Goal: Use online tool/utility: Utilize a website feature to perform a specific function

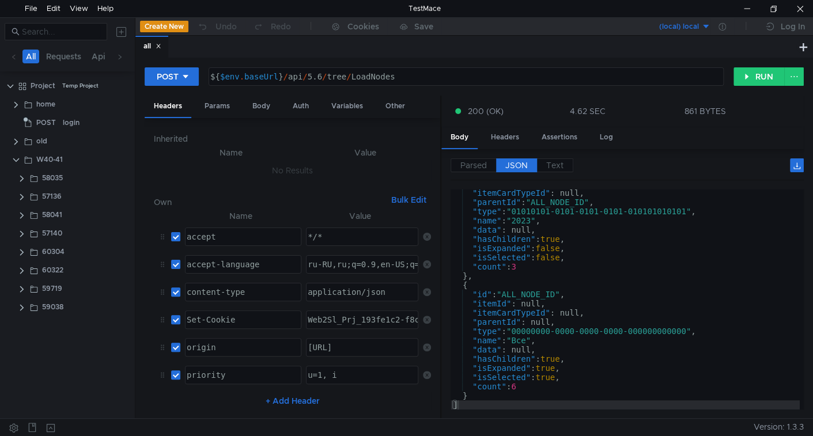
scroll to position [277, 0]
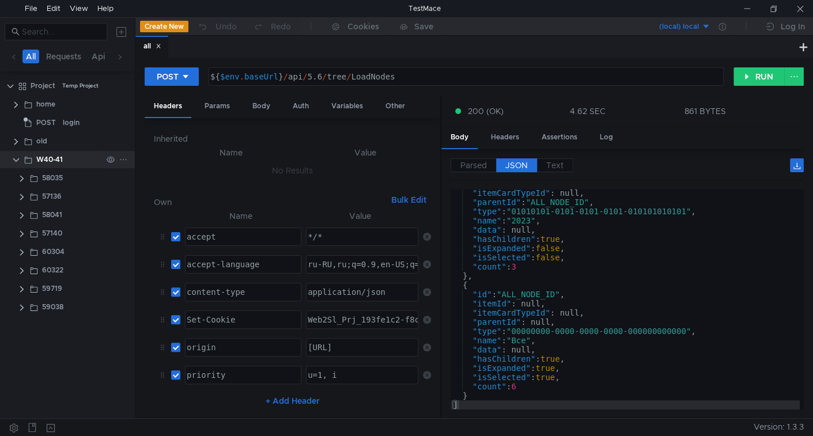
click at [122, 160] on icon at bounding box center [123, 160] width 8 height 8
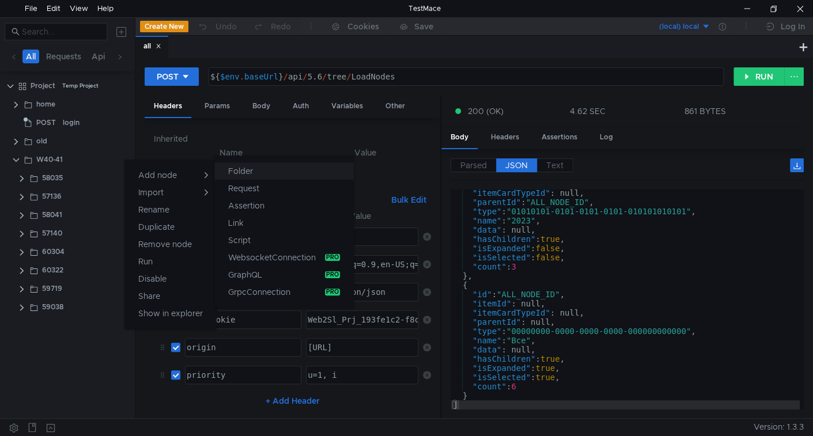
click at [259, 174] on button "Folder" at bounding box center [283, 171] width 139 height 17
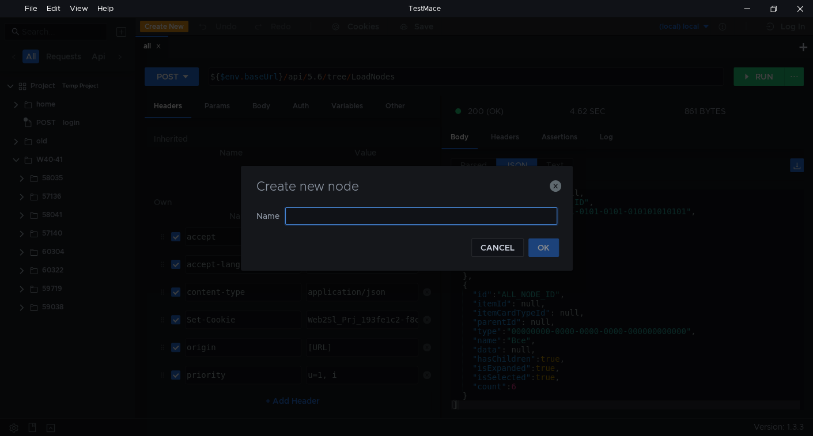
paste input "59040"
type input "59040"
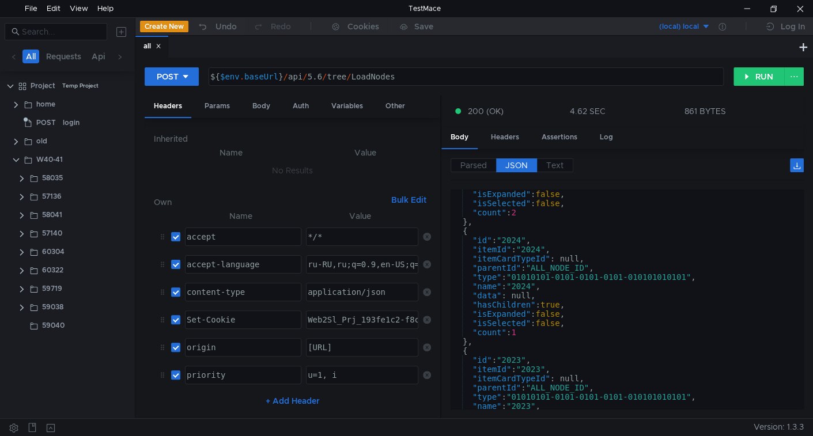
scroll to position [0, 0]
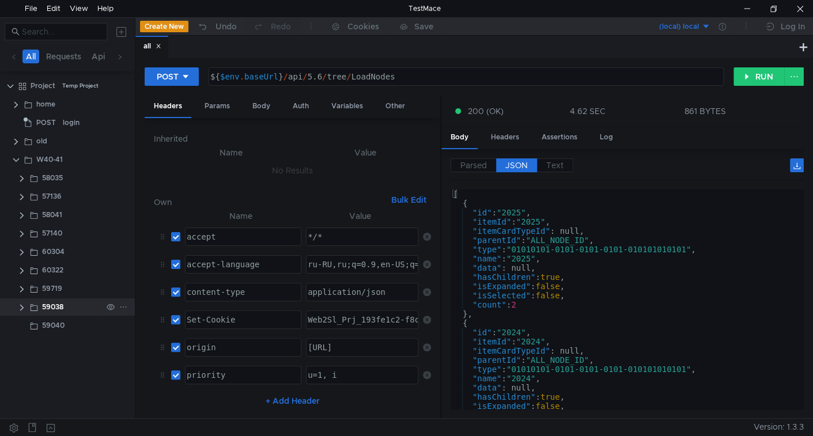
click at [22, 307] on clr-icon at bounding box center [21, 307] width 9 height 9
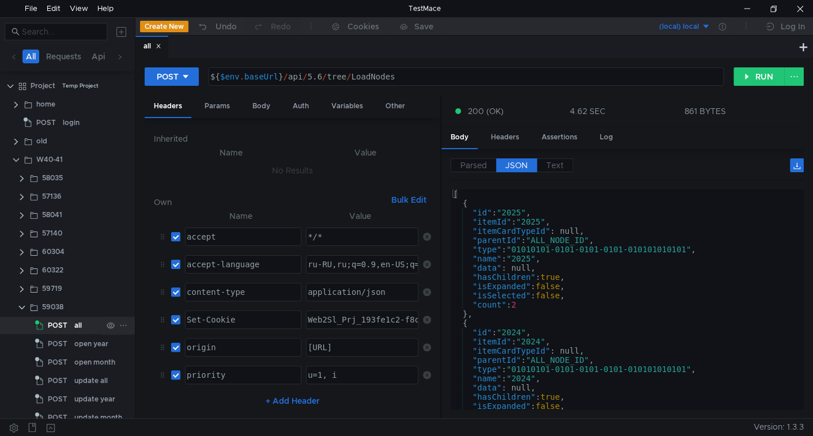
click at [70, 323] on app-tree-icon "POST" at bounding box center [54, 325] width 39 height 17
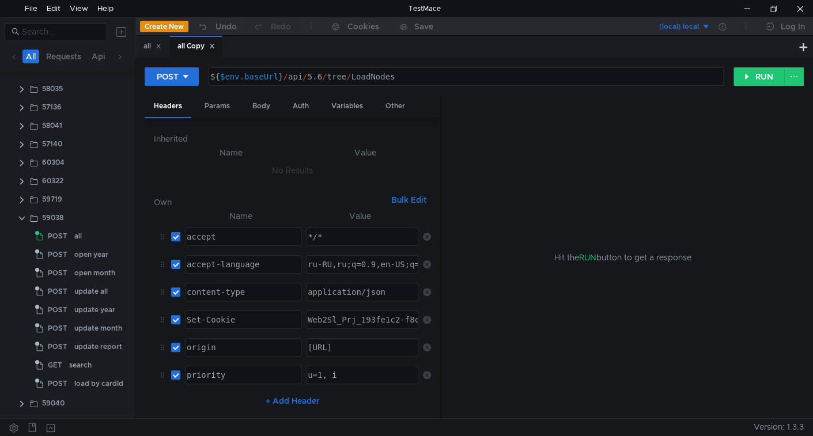
scroll to position [86, 0]
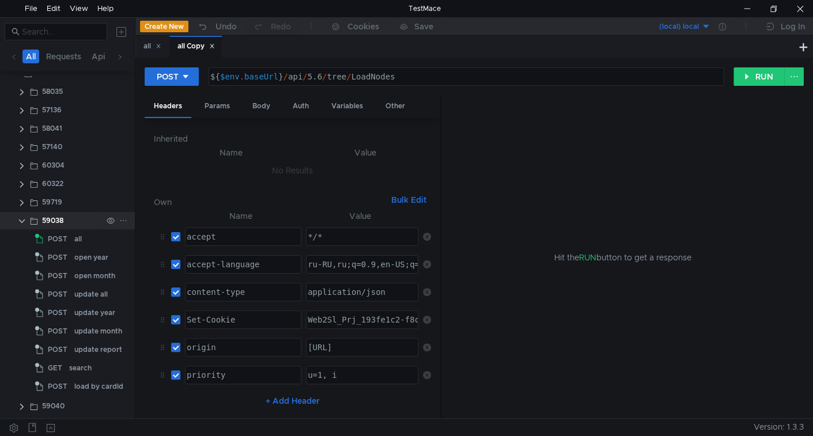
click at [22, 221] on clr-icon at bounding box center [21, 221] width 9 height 9
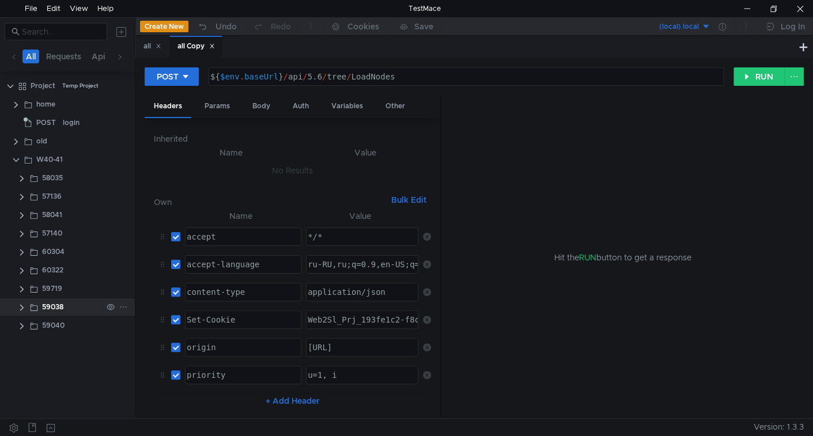
scroll to position [0, 0]
click at [161, 46] on icon at bounding box center [159, 46] width 6 height 6
click at [22, 329] on clr-icon at bounding box center [21, 326] width 9 height 9
click at [58, 342] on span "POST" at bounding box center [58, 343] width 20 height 17
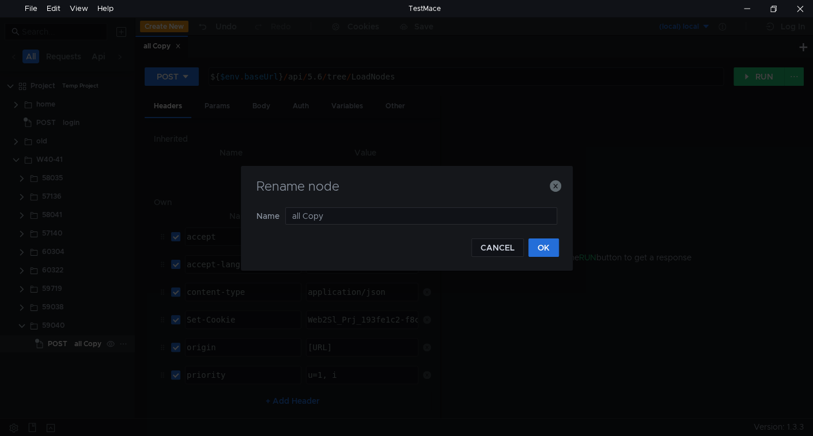
type input "all"
type input "registry"
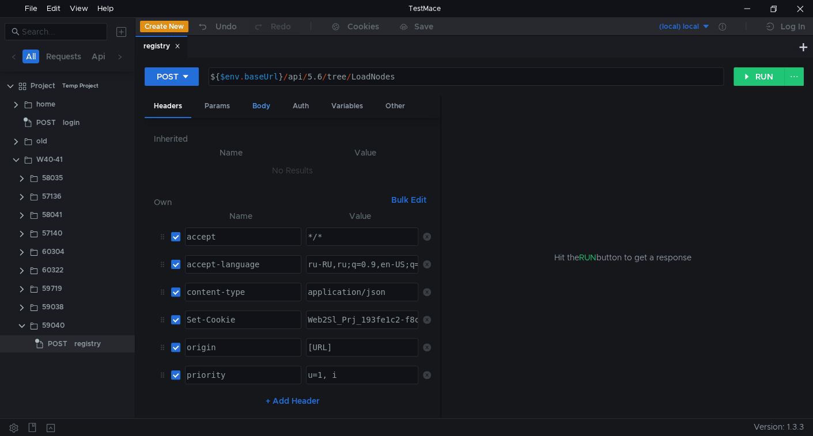
click at [260, 108] on div "Body" at bounding box center [261, 106] width 36 height 21
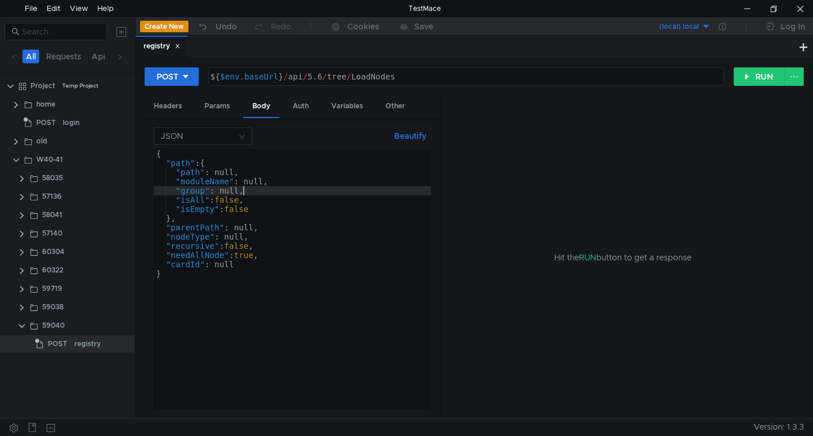
type textarea ""cardId": null }"
click at [252, 191] on div "{ "path" : { "path" : null, "moduleName" : null, "group" : null, "isAll" : fals…" at bounding box center [292, 288] width 277 height 278
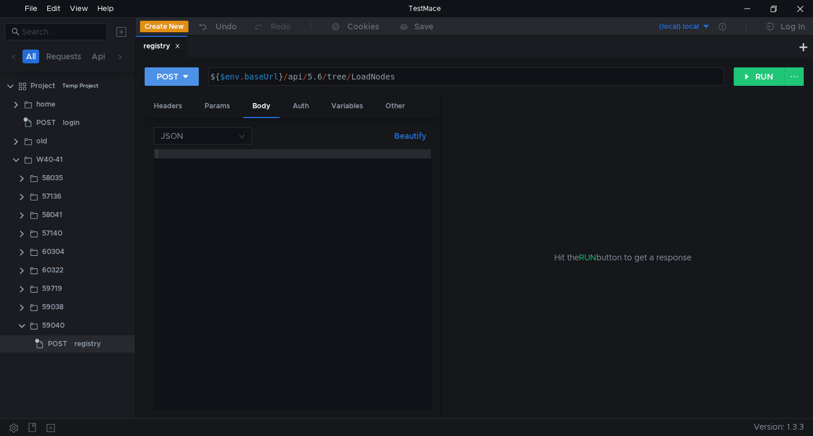
click at [184, 80] on icon at bounding box center [186, 77] width 8 height 8
click at [164, 102] on li "GET" at bounding box center [172, 101] width 54 height 18
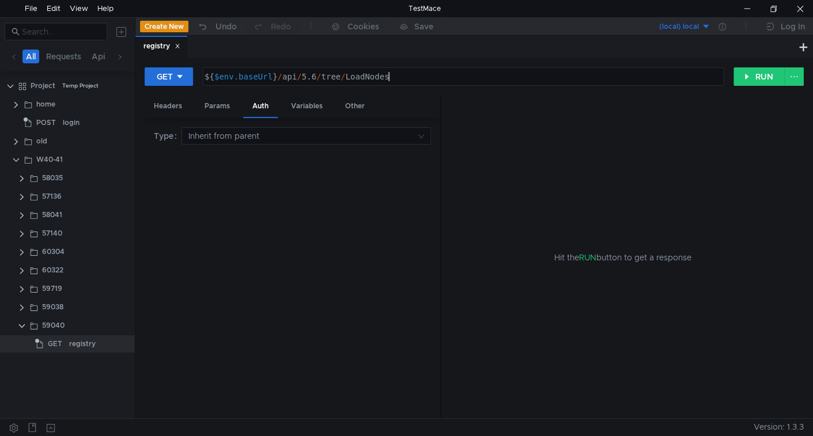
click at [419, 81] on div "${ $env . baseUrl } / api / 5.6 / tree / LoadNodes" at bounding box center [462, 86] width 520 height 28
type textarea "${$env.baseUrl}/api/5.6"
click at [170, 109] on div "Headers" at bounding box center [168, 106] width 47 height 21
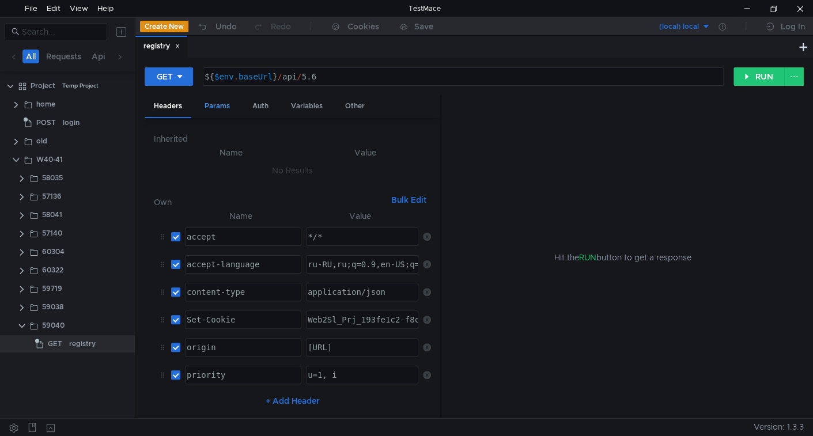
click at [220, 108] on div "Params" at bounding box center [217, 106] width 44 height 21
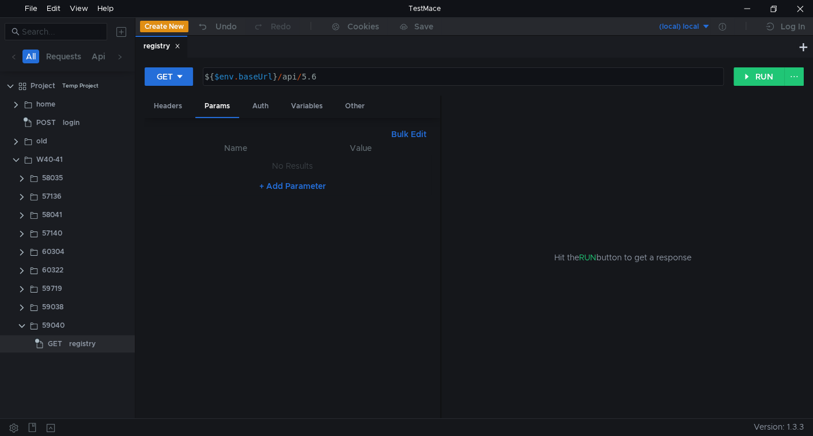
click at [409, 139] on button "Bulk Edit" at bounding box center [409, 134] width 44 height 14
click at [270, 186] on div at bounding box center [292, 284] width 277 height 286
click at [221, 146] on div "path:Get_all_node" at bounding box center [292, 284] width 277 height 286
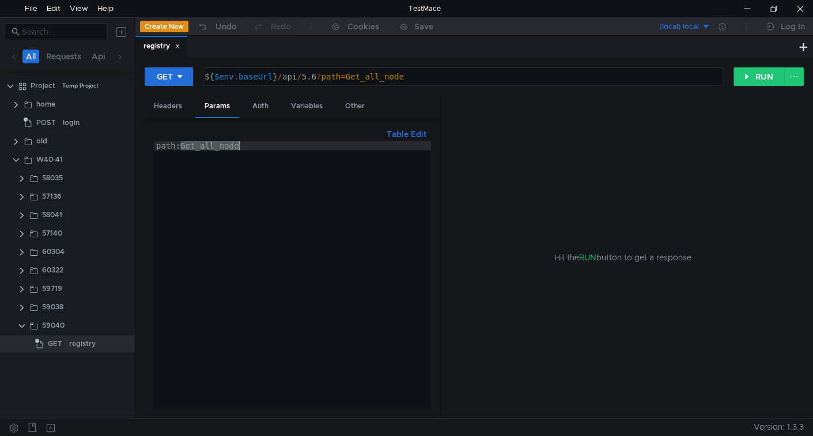
paste textarea "ALL_NODE_ID"
type textarea "path:ALL_NODE_ID"
click at [221, 146] on div "path:Get_all_node" at bounding box center [292, 284] width 277 height 286
click at [753, 74] on button "RUN" at bounding box center [759, 76] width 51 height 18
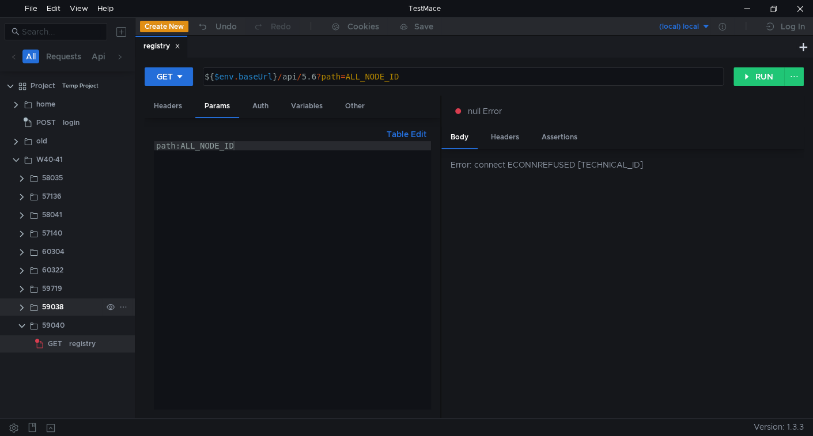
click at [20, 306] on clr-icon at bounding box center [21, 307] width 9 height 9
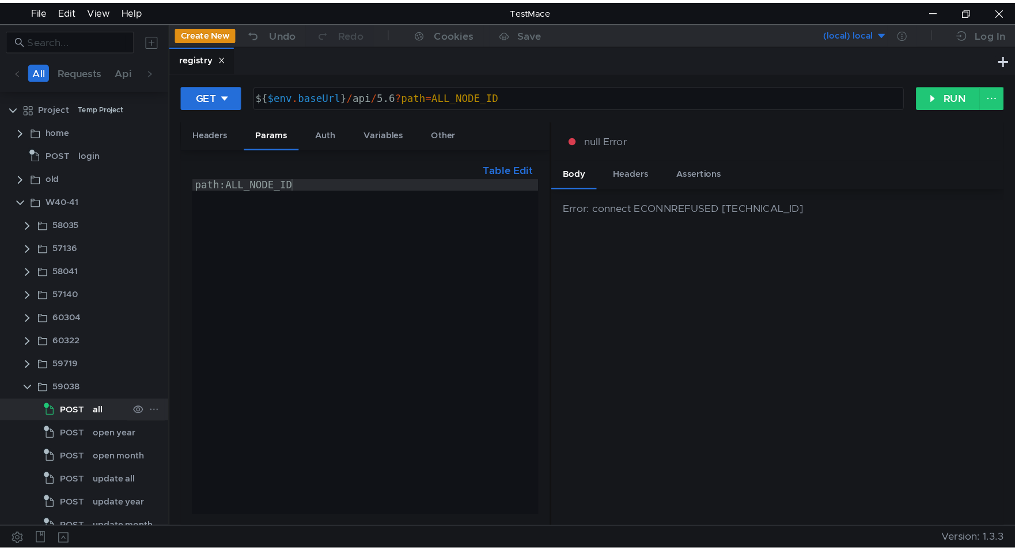
scroll to position [106, 0]
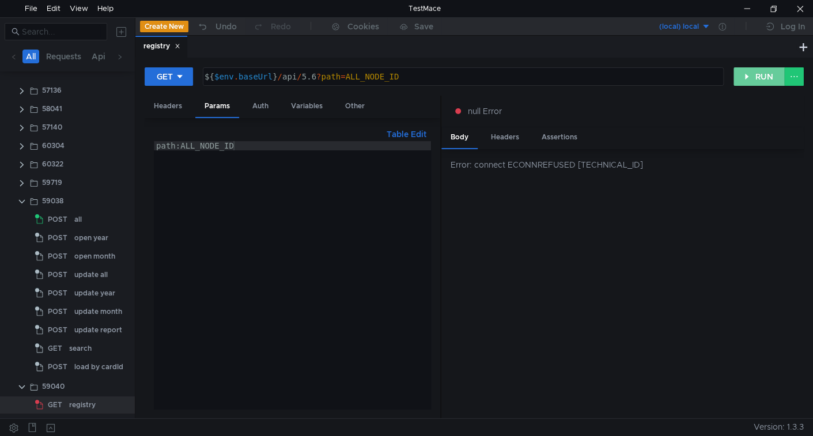
click at [753, 77] on button "RUN" at bounding box center [759, 76] width 51 height 18
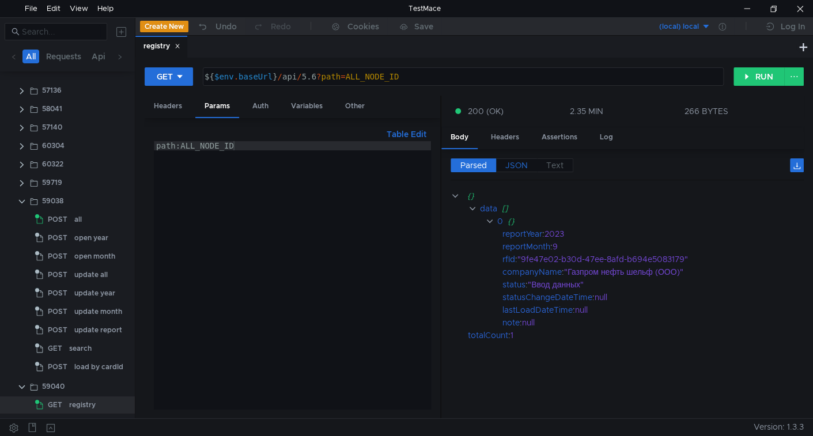
click at [520, 167] on span "JSON" at bounding box center [516, 165] width 22 height 10
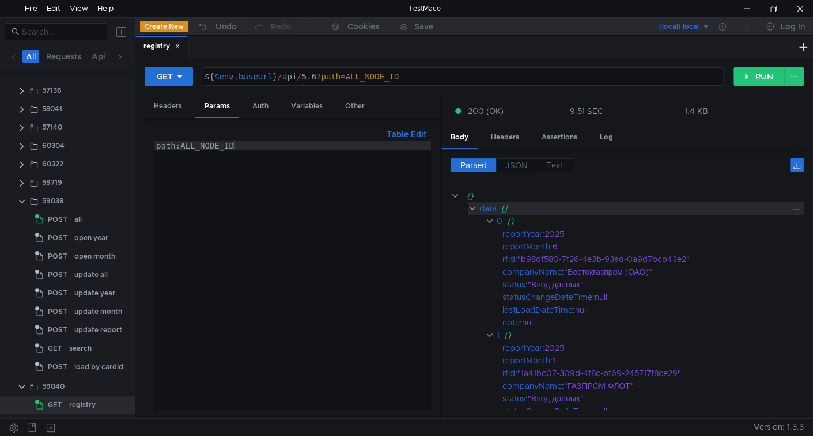
click at [470, 206] on clr-icon at bounding box center [472, 208] width 9 height 9
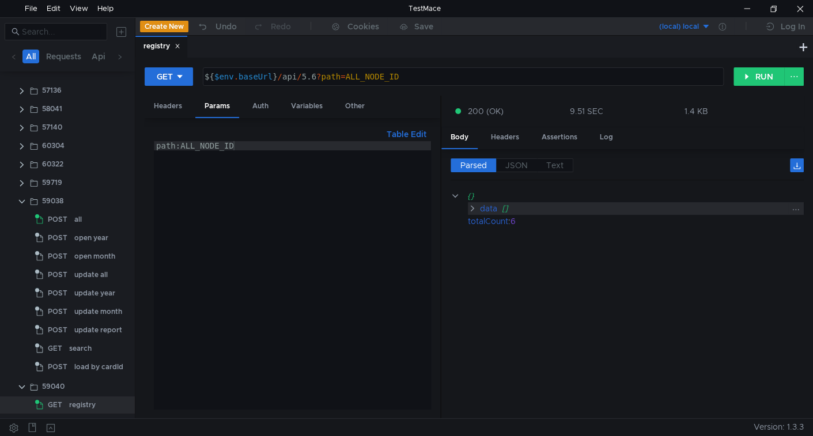
click at [470, 206] on clr-icon at bounding box center [472, 208] width 9 height 9
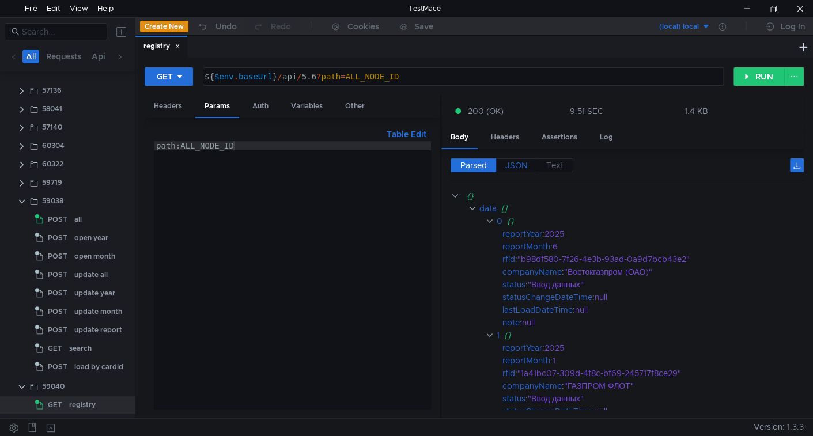
click at [512, 163] on span "JSON" at bounding box center [516, 165] width 22 height 10
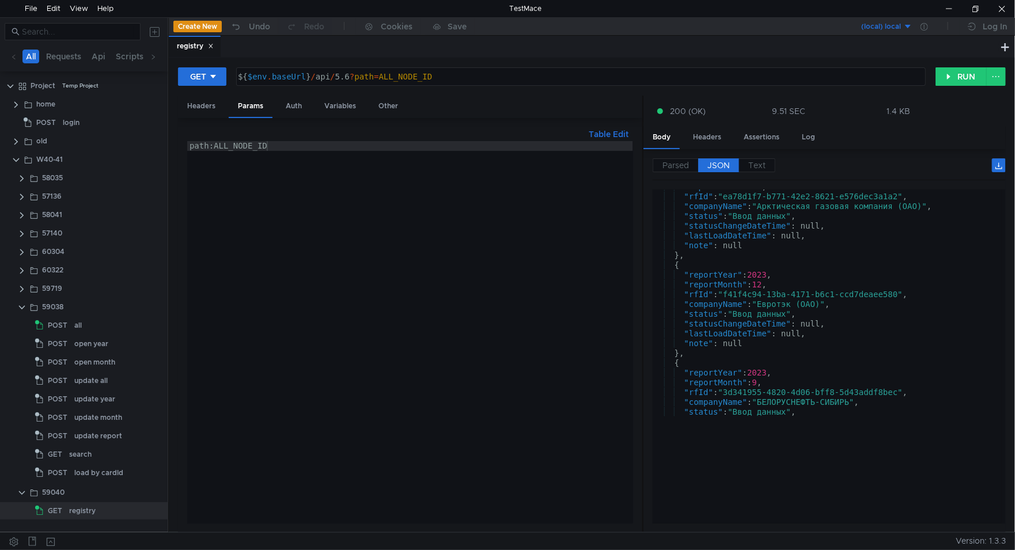
scroll to position [0, 0]
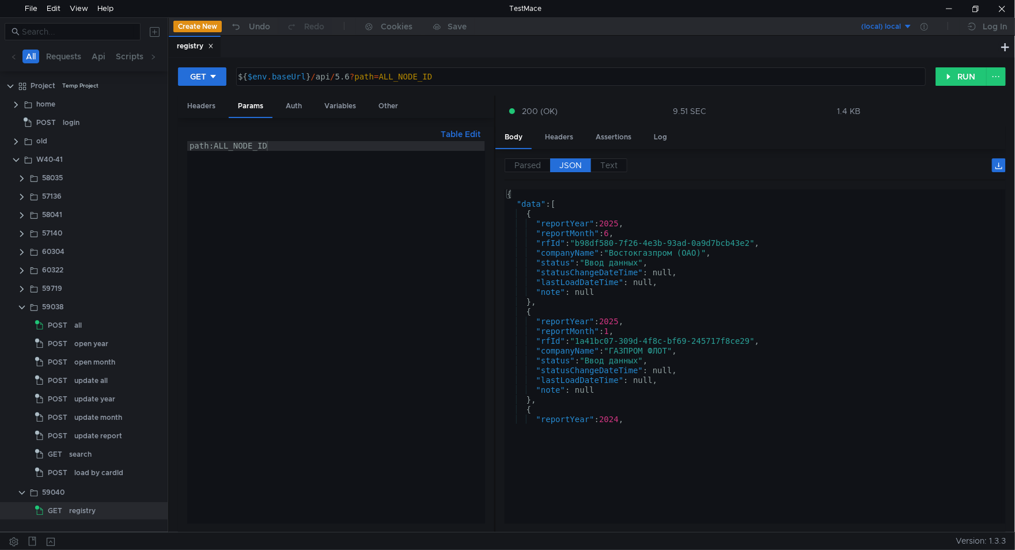
drag, startPoint x: 643, startPoint y: 302, endPoint x: 497, endPoint y: 309, distance: 146.0
click at [496, 309] on div at bounding box center [494, 315] width 1 height 438
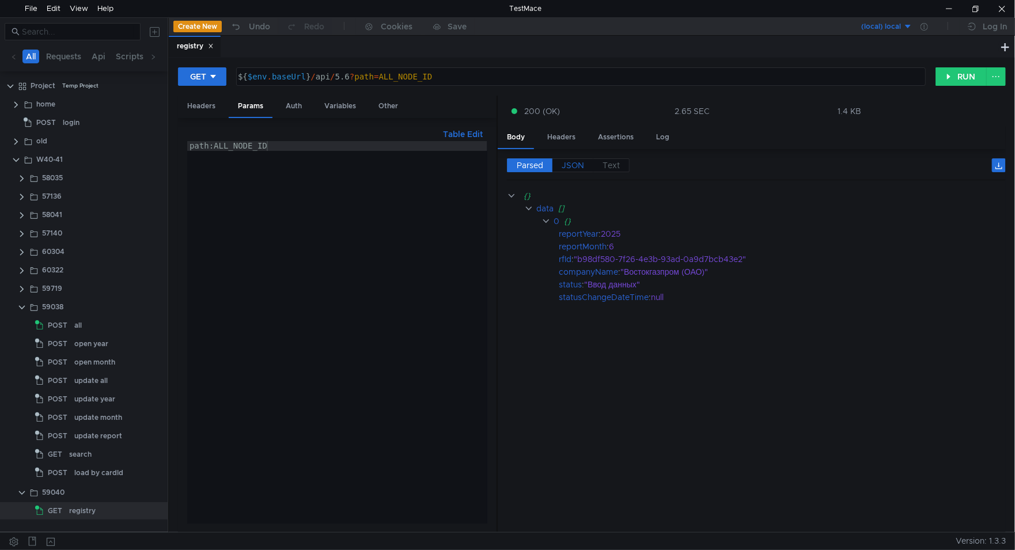
click at [577, 161] on span "JSON" at bounding box center [573, 165] width 22 height 10
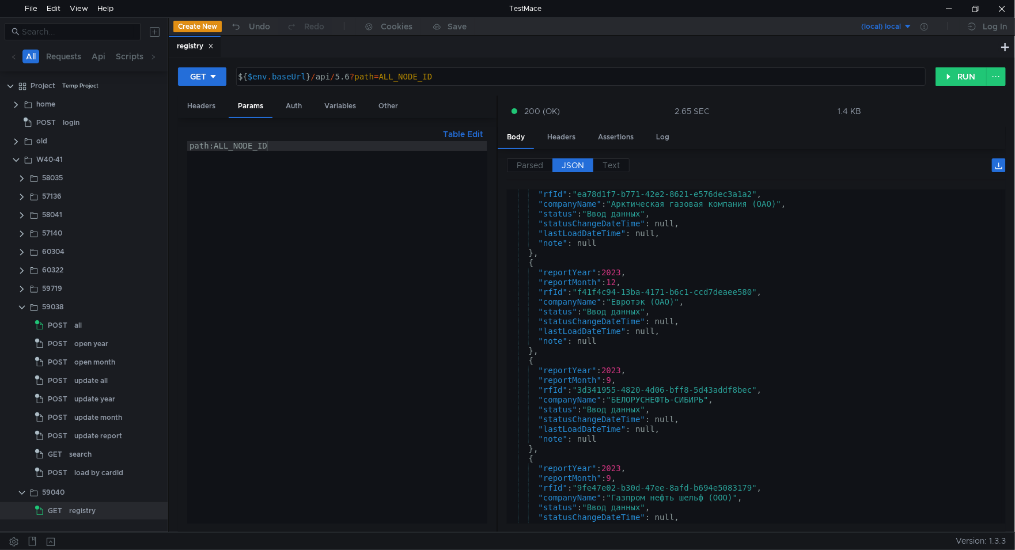
scroll to position [301, 0]
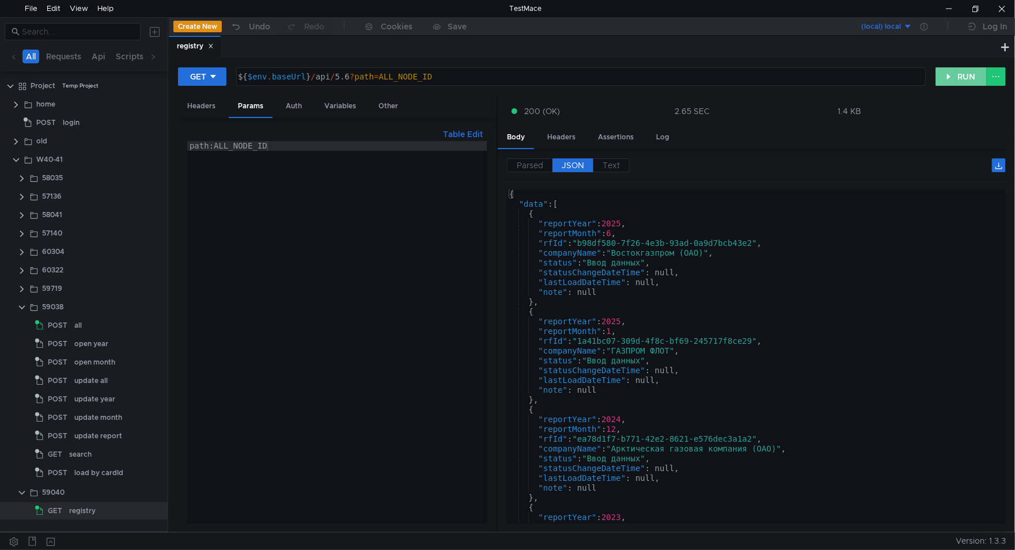
click at [953, 77] on button "RUN" at bounding box center [961, 76] width 51 height 18
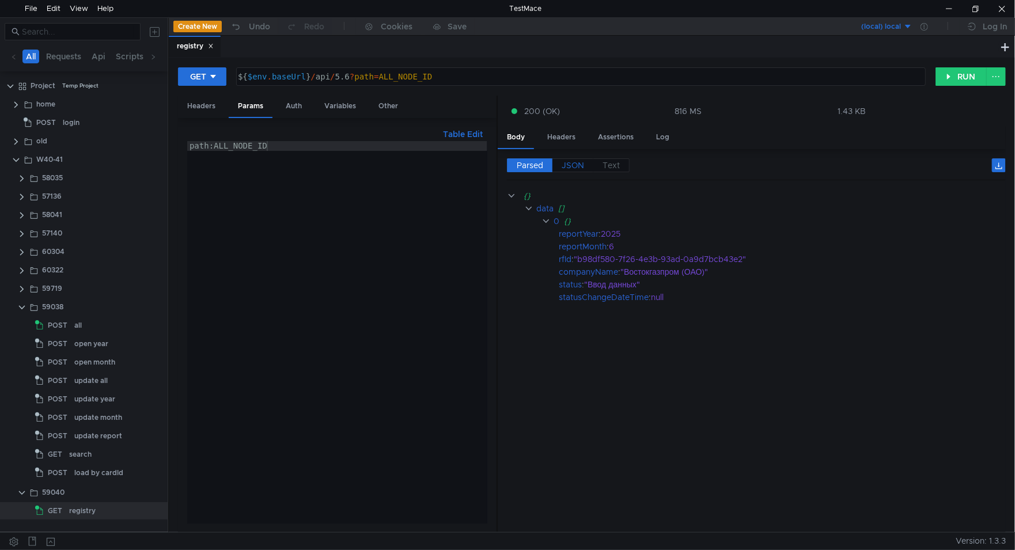
click at [568, 161] on span "JSON" at bounding box center [573, 165] width 22 height 10
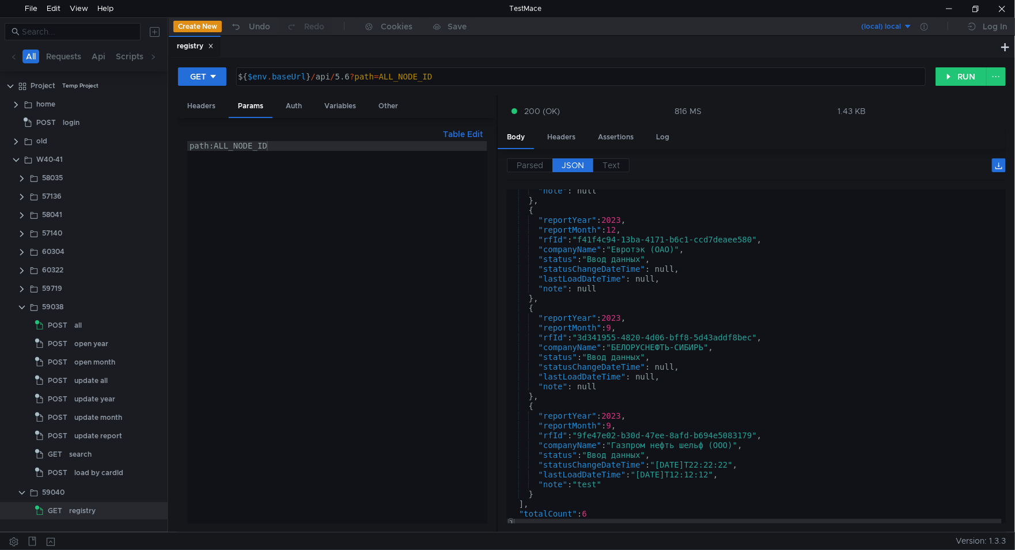
scroll to position [301, 0]
click at [92, 342] on div "open year" at bounding box center [91, 343] width 34 height 17
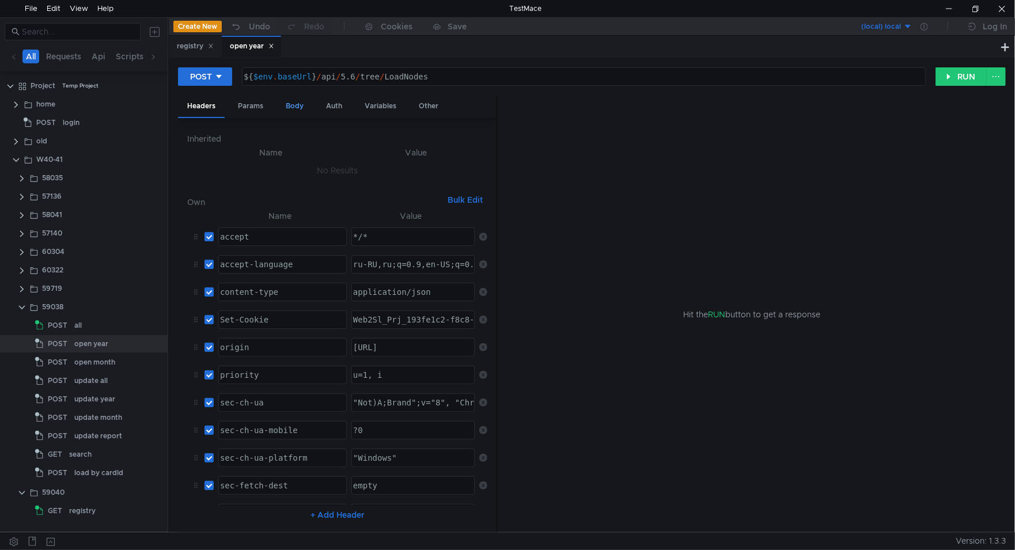
click at [292, 104] on div "Body" at bounding box center [295, 106] width 36 height 21
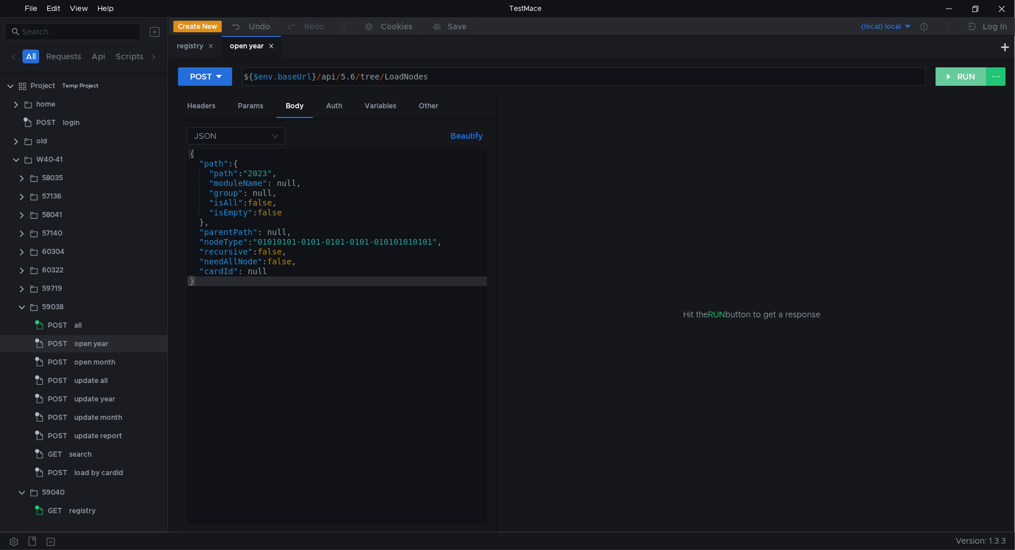
click at [970, 73] on button "RUN" at bounding box center [961, 76] width 51 height 18
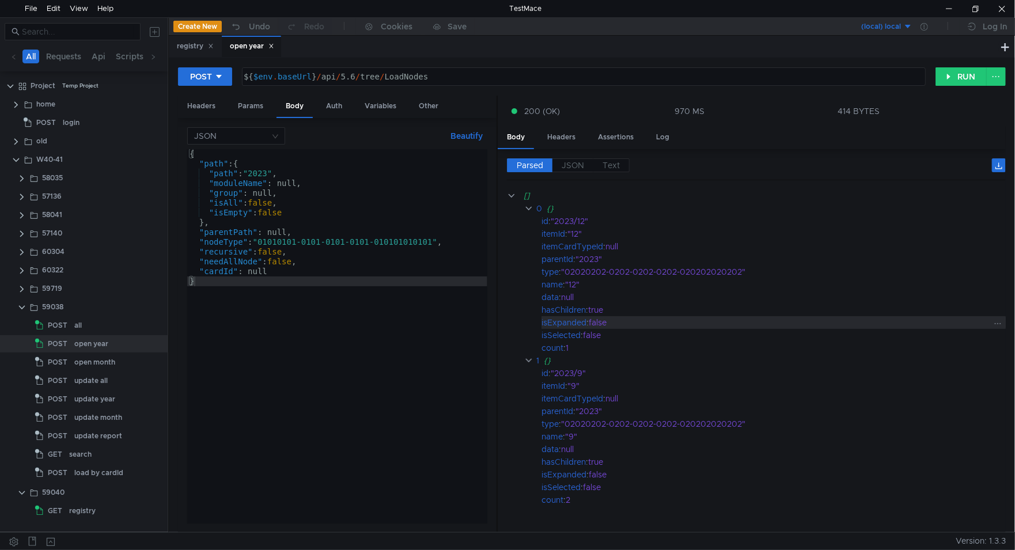
scroll to position [11, 0]
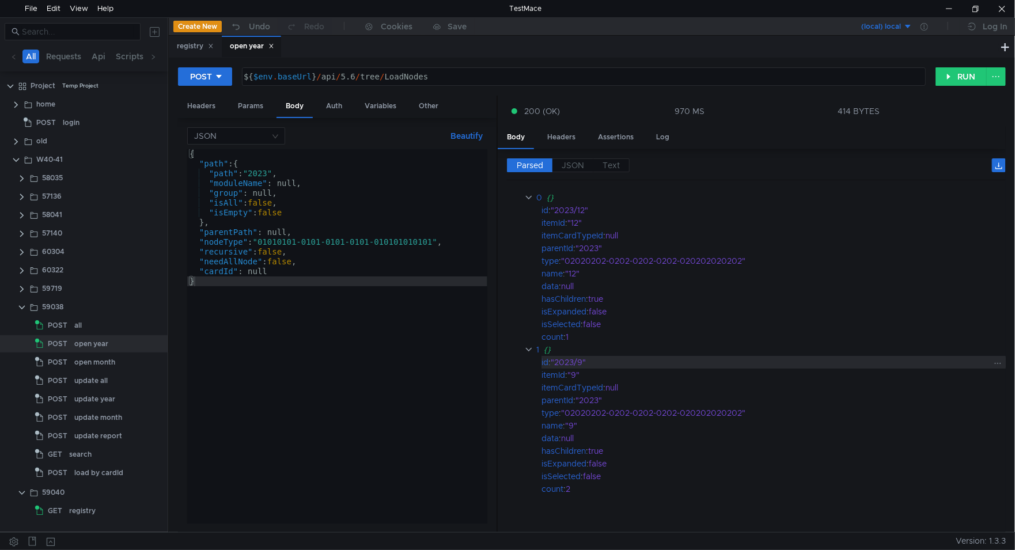
click at [563, 356] on div ""2023/9"" at bounding box center [770, 362] width 439 height 13
drag, startPoint x: 563, startPoint y: 356, endPoint x: 579, endPoint y: 354, distance: 16.2
click at [579, 356] on div ""2023/9"" at bounding box center [770, 362] width 439 height 13
copy div "2023/9"
click at [91, 513] on div "registry" at bounding box center [82, 510] width 27 height 17
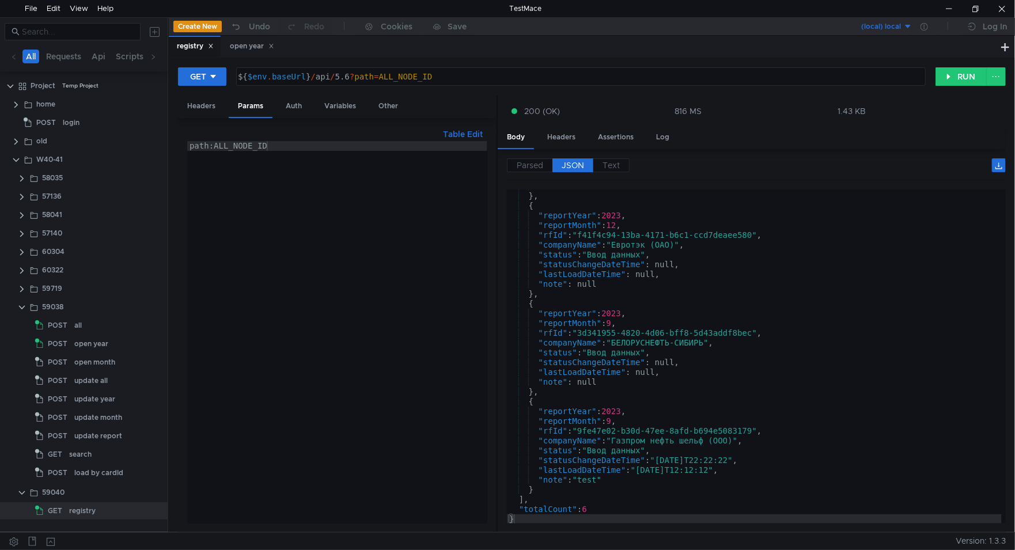
click at [277, 163] on div "path:ALL_NODE_ID" at bounding box center [337, 342] width 300 height 402
type textarea "//path:ALL_NODE_ID"
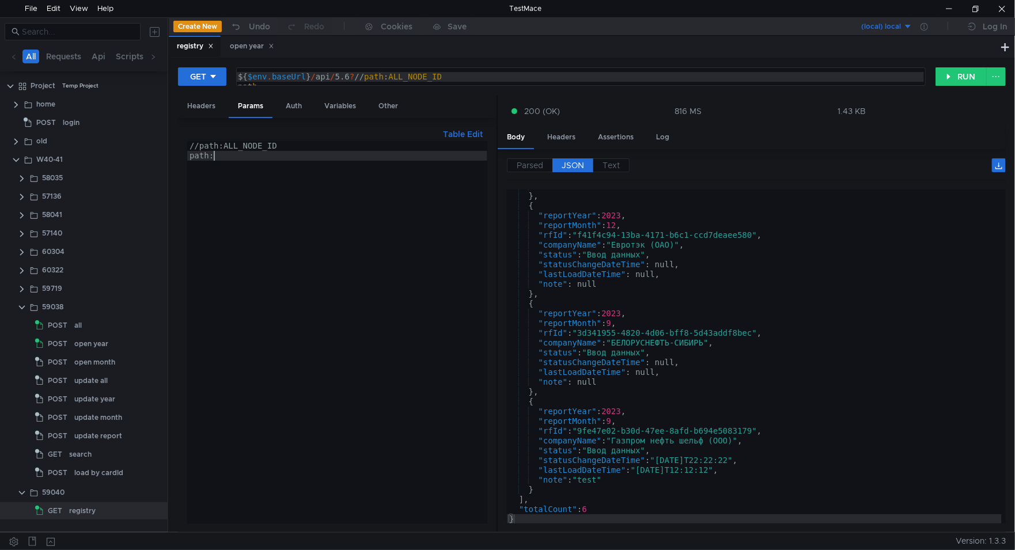
scroll to position [0, 1]
paste textarea "2023/9"
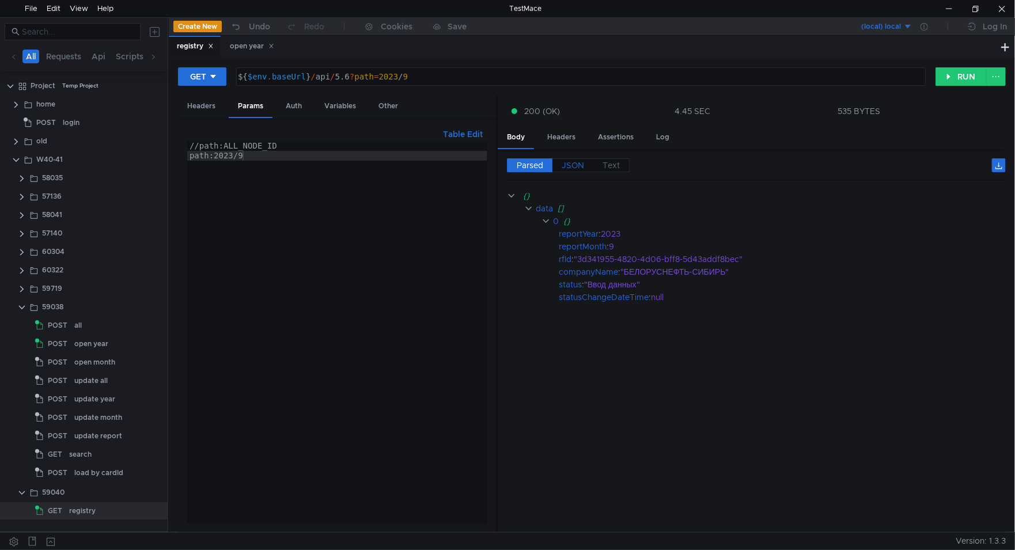
click at [576, 164] on span "JSON" at bounding box center [573, 165] width 22 height 10
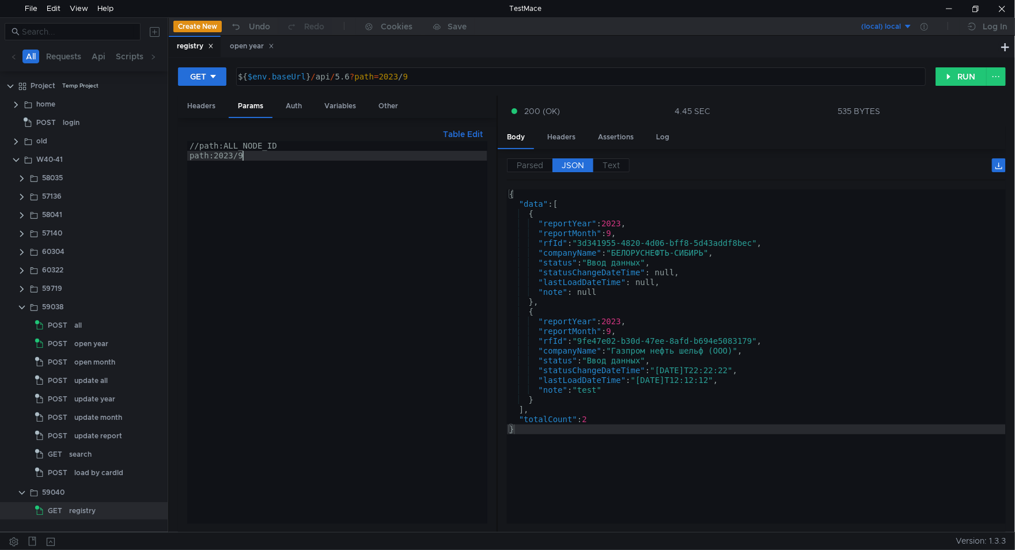
click at [299, 158] on div "//path:ALL_NODE_ID path:2023/9" at bounding box center [337, 342] width 300 height 402
type textarea "path:2023"
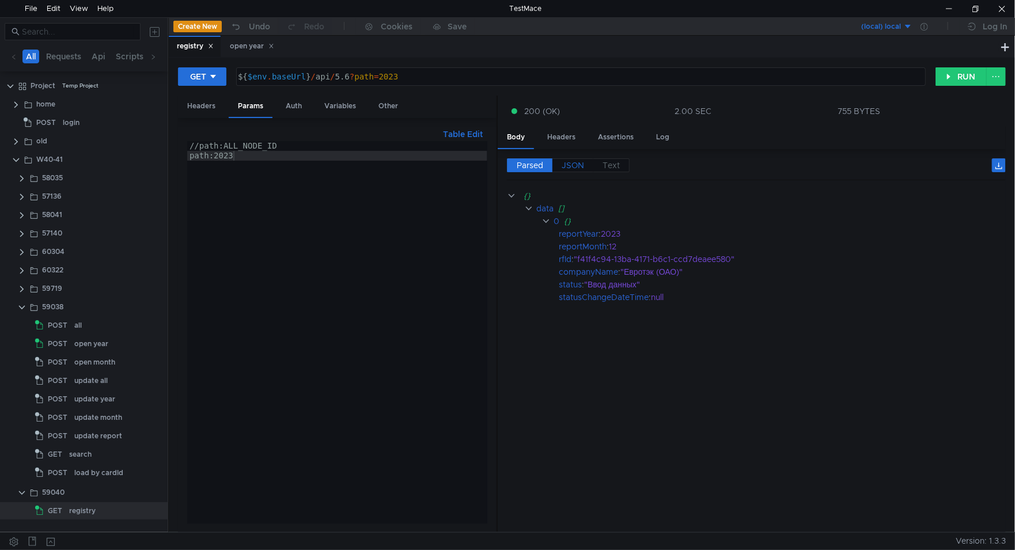
click at [576, 164] on span "JSON" at bounding box center [573, 165] width 22 height 10
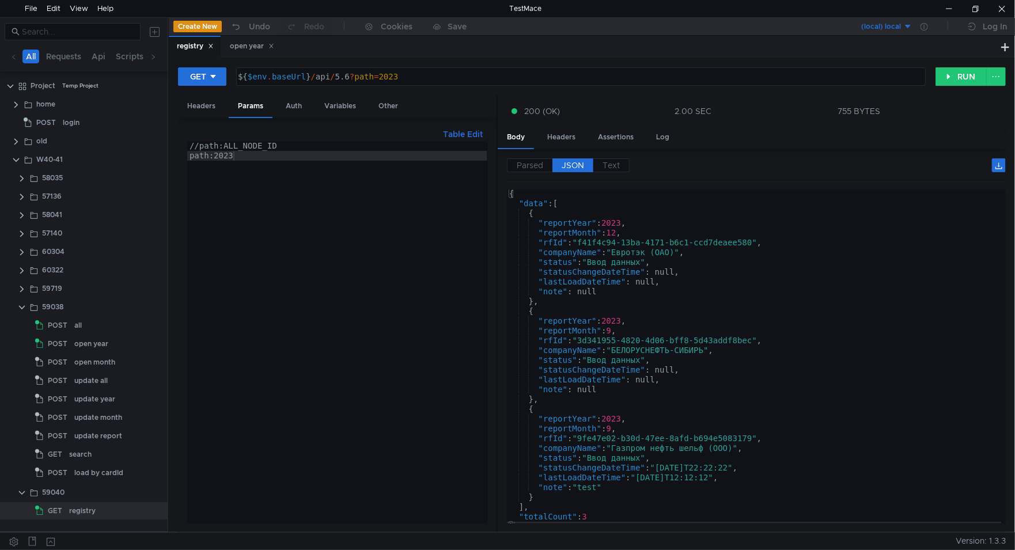
scroll to position [0, 0]
